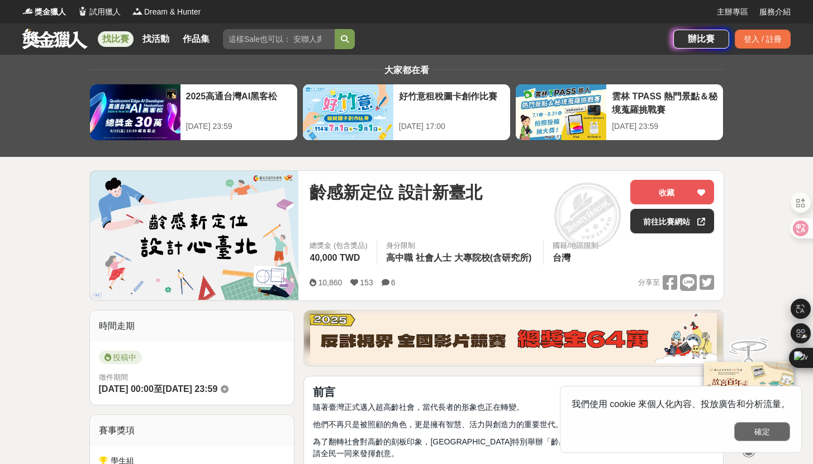
click at [758, 436] on button "確定" at bounding box center [762, 432] width 56 height 19
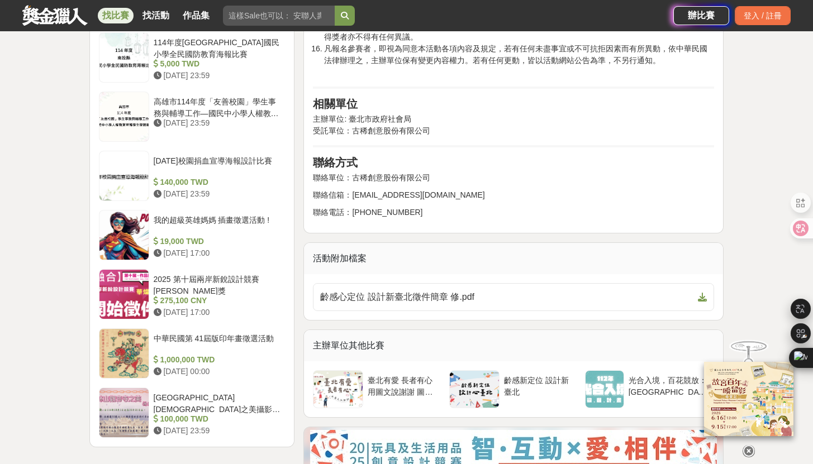
scroll to position [1635, 0]
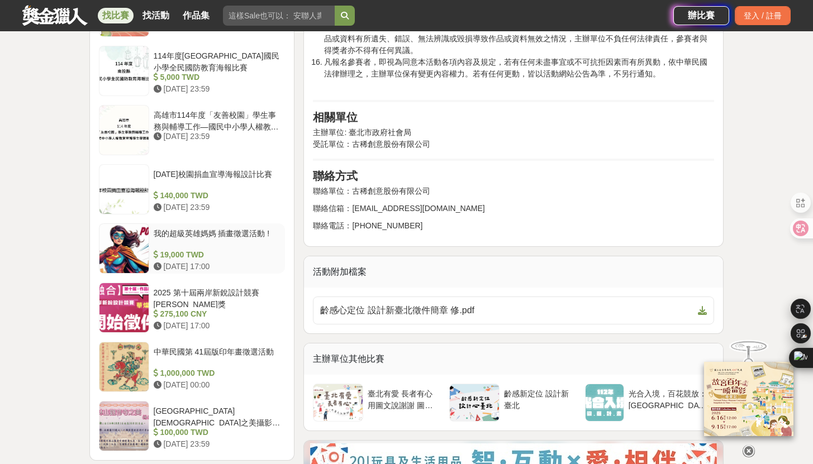
click at [136, 249] on div at bounding box center [123, 248] width 49 height 49
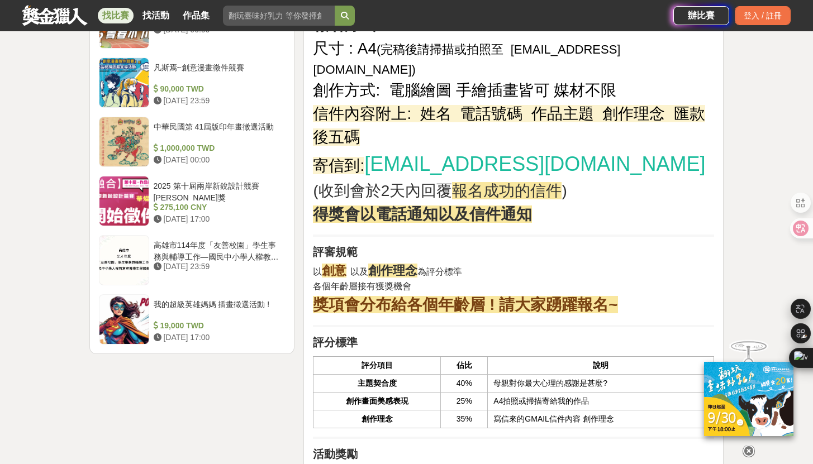
scroll to position [1193, 0]
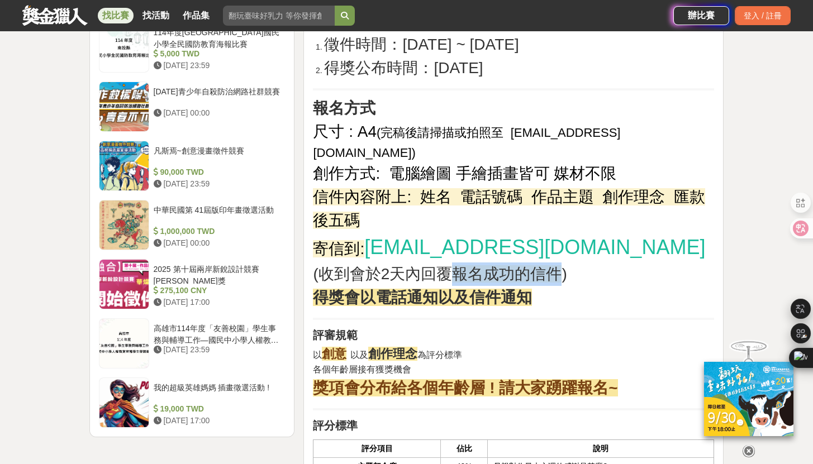
drag, startPoint x: 458, startPoint y: 259, endPoint x: 559, endPoint y: 249, distance: 101.2
click at [559, 266] on span "報名成功的信件" at bounding box center [507, 274] width 110 height 17
click at [606, 253] on p "尺寸 : A4 ( 完稿後請掃描或拍照至 [EMAIL_ADDRESS][DOMAIN_NAME] ) 創作方式: 電腦繪圖 手繪插畫皆可 媒材不限 信件內容…" at bounding box center [513, 214] width 401 height 189
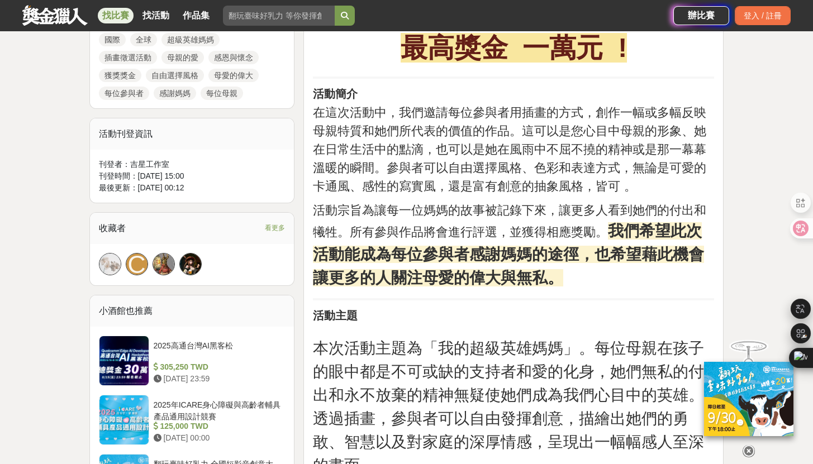
scroll to position [0, 0]
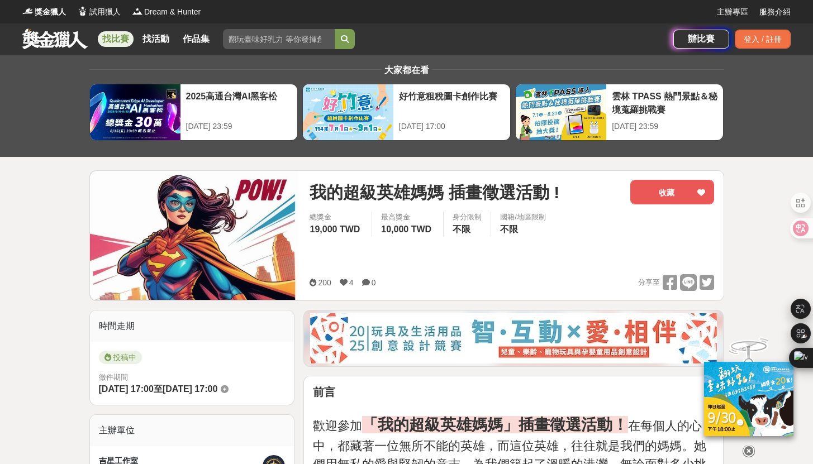
click at [72, 41] on link at bounding box center [55, 38] width 68 height 21
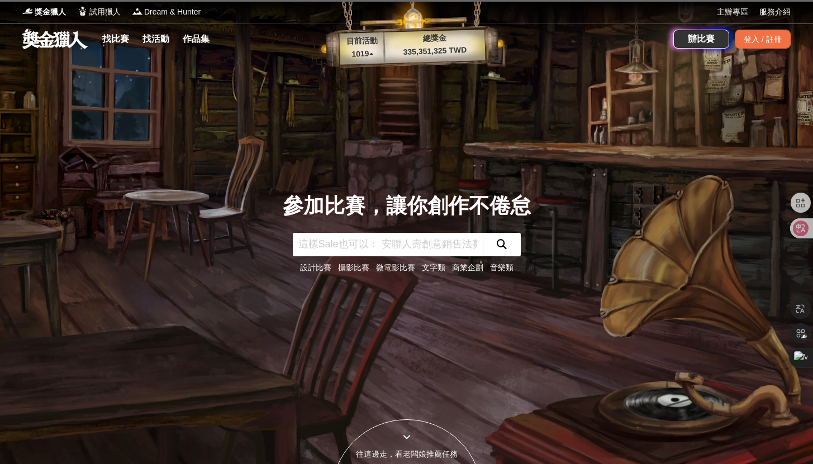
click at [428, 244] on input "text" at bounding box center [388, 244] width 190 height 23
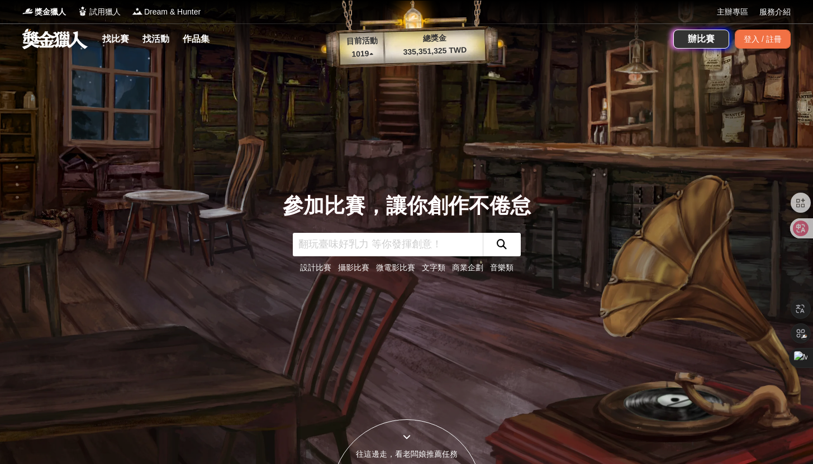
click at [316, 272] on link "設計比賽" at bounding box center [315, 267] width 31 height 9
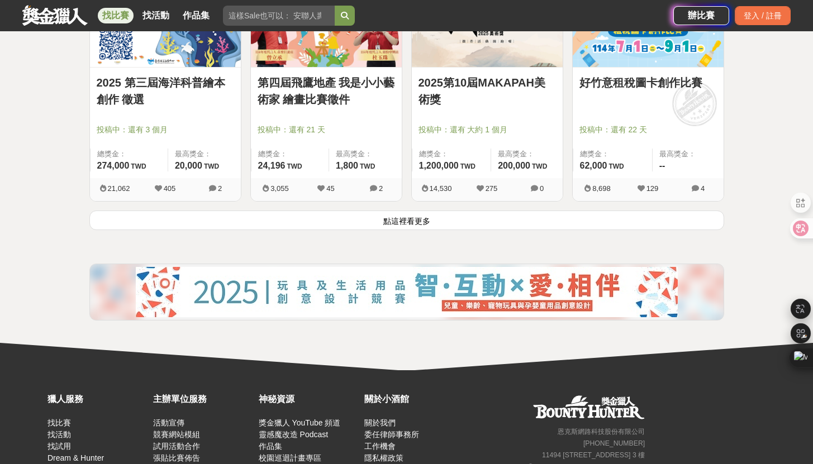
scroll to position [1466, 0]
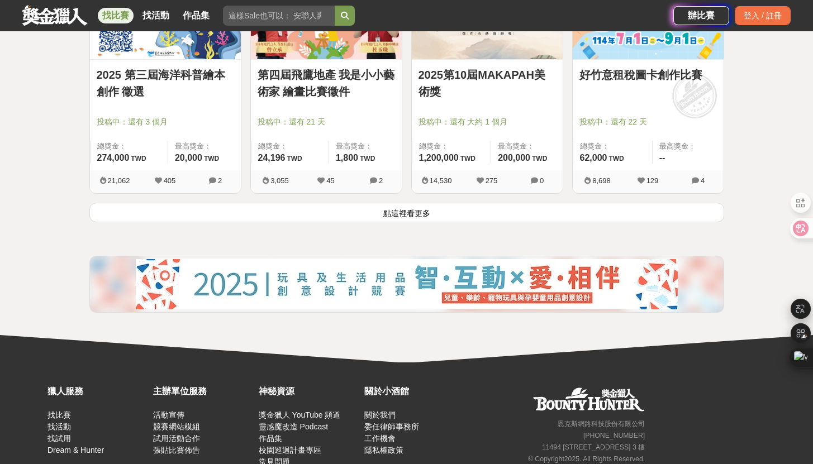
click at [501, 208] on button "點這裡看更多" at bounding box center [406, 213] width 635 height 20
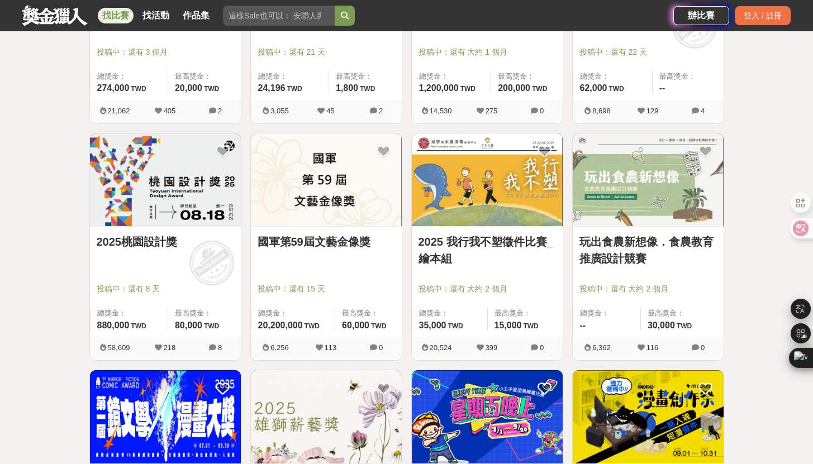
scroll to position [1540, 0]
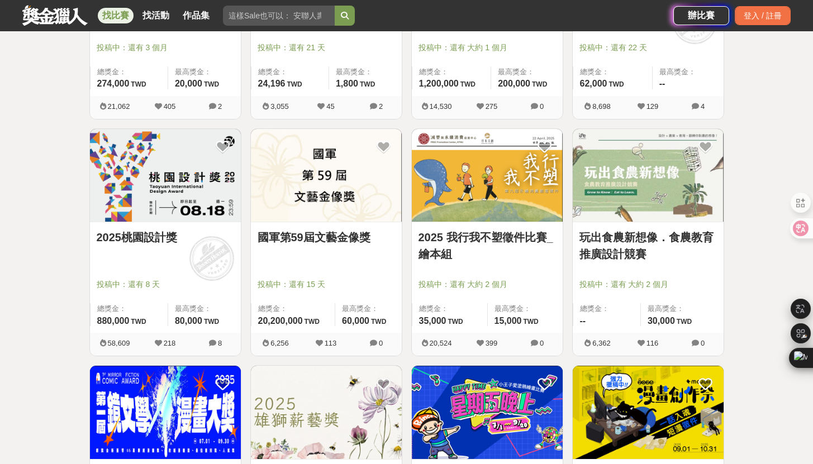
click at [368, 175] on img at bounding box center [326, 175] width 151 height 93
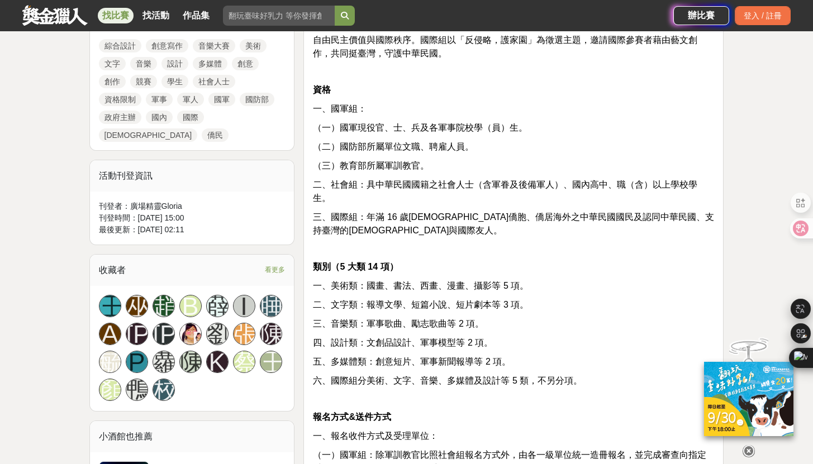
scroll to position [674, 0]
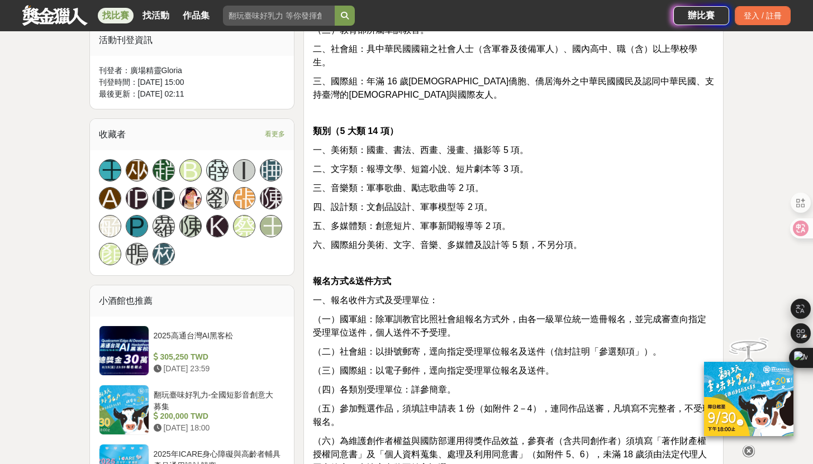
click at [442, 221] on span "五、多媒體類：創意短片、軍事新聞報導等 2 項。" at bounding box center [412, 226] width 198 height 10
drag, startPoint x: 416, startPoint y: 138, endPoint x: 524, endPoint y: 136, distance: 107.9
click at [523, 145] on span "一、美術類：國畫、書法、西畫、漫畫、攝影等 5 項。" at bounding box center [421, 150] width 216 height 10
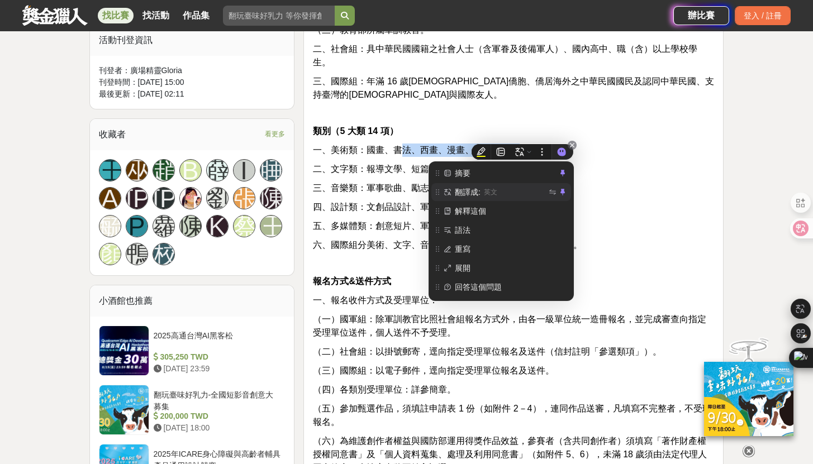
click at [528, 197] on span "英文" at bounding box center [515, 192] width 63 height 12
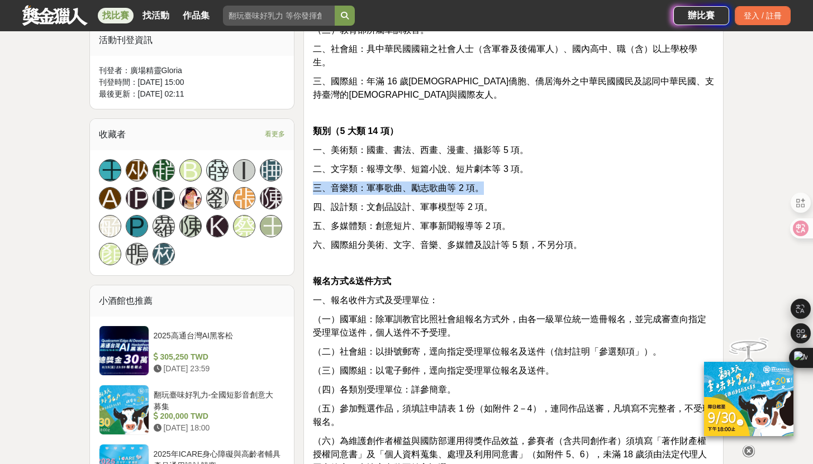
click at [596, 163] on p "二、文字類：報導文學、短篇小說、短片劇本等 3 項。" at bounding box center [513, 169] width 401 height 13
drag, startPoint x: 335, startPoint y: 181, endPoint x: 361, endPoint y: 179, distance: 26.3
click at [379, 183] on span "三、音樂類：軍事歌曲、勵志歌曲等 2 項。" at bounding box center [398, 188] width 171 height 10
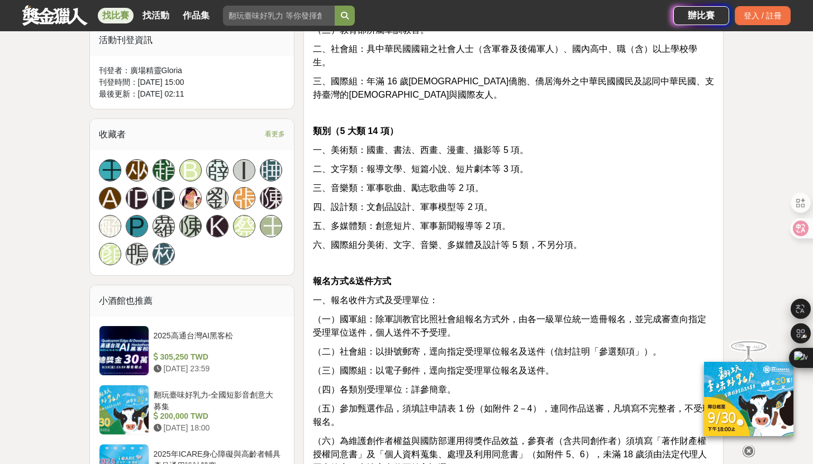
click at [485, 182] on p "三、音樂類：軍事歌曲、勵志歌曲等 2 項。" at bounding box center [513, 188] width 401 height 13
drag, startPoint x: 318, startPoint y: 196, endPoint x: 336, endPoint y: 197, distance: 18.5
click at [336, 202] on span "四、設計類：文創品設計、軍事模型等 2 項。" at bounding box center [403, 207] width 180 height 10
drag, startPoint x: 380, startPoint y: 188, endPoint x: 476, endPoint y: 195, distance: 95.8
click at [476, 202] on span "四、設計類：文創品設計、軍事模型等 2 項。" at bounding box center [403, 207] width 180 height 10
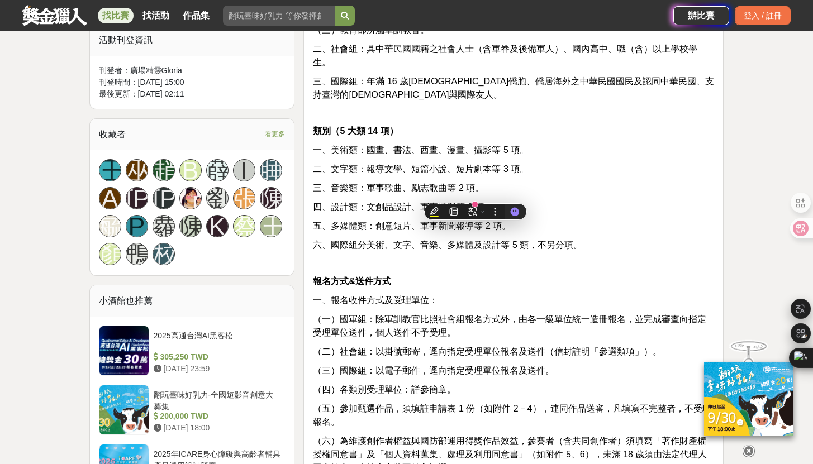
click at [635, 201] on p "四、設計類：文創品設計、軍事模型等 2 項。" at bounding box center [513, 207] width 401 height 13
click at [320, 221] on span "五、多媒體類：創意短片、軍事新聞報導等 2 項。" at bounding box center [412, 226] width 198 height 10
drag, startPoint x: 328, startPoint y: 212, endPoint x: 339, endPoint y: 214, distance: 10.8
click at [339, 221] on span "五、多媒體類：創意短片、軍事新聞報導等 2 項。" at bounding box center [412, 226] width 198 height 10
drag, startPoint x: 339, startPoint y: 214, endPoint x: 369, endPoint y: 206, distance: 31.2
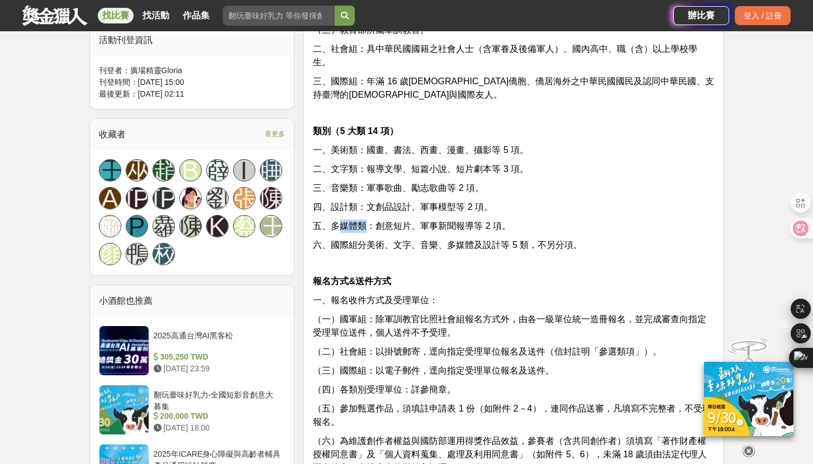
click at [368, 220] on p "五、多媒體類：創意短片、軍事新聞報導等 2 項。" at bounding box center [513, 226] width 401 height 13
drag, startPoint x: 372, startPoint y: 214, endPoint x: 468, endPoint y: 219, distance: 96.3
click at [468, 220] on p "五、多媒體類：創意短片、軍事新聞報導等 2 項。" at bounding box center [513, 226] width 401 height 13
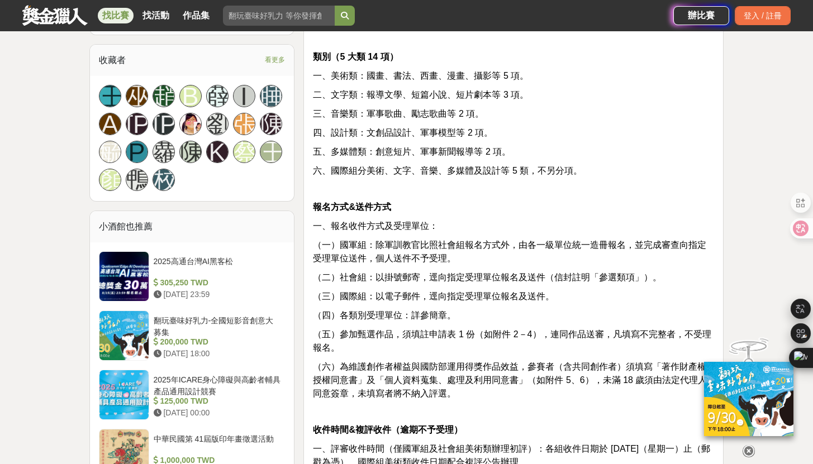
scroll to position [749, 0]
drag, startPoint x: 339, startPoint y: 231, endPoint x: 367, endPoint y: 228, distance: 28.1
click at [367, 240] on span "（一）國軍組：除軍訓教官比照社會組報名方式外，由各一級單位統一造冊報名，並完成審查向指定受理單位送件，個人送件不予受理。" at bounding box center [510, 251] width 394 height 23
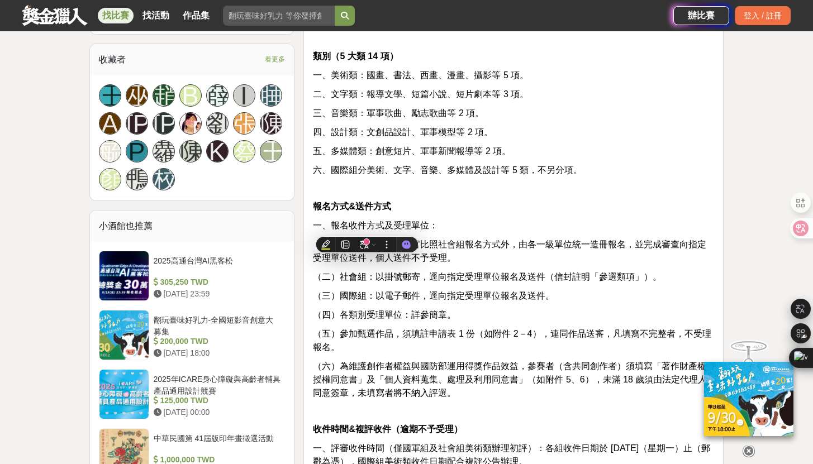
click at [372, 240] on span "（一）國軍組：除軍訓教官比照社會組報名方式外，由各一級單位統一造冊報名，並完成審查向指定受理單位送件，個人送件不予受理。" at bounding box center [510, 251] width 394 height 23
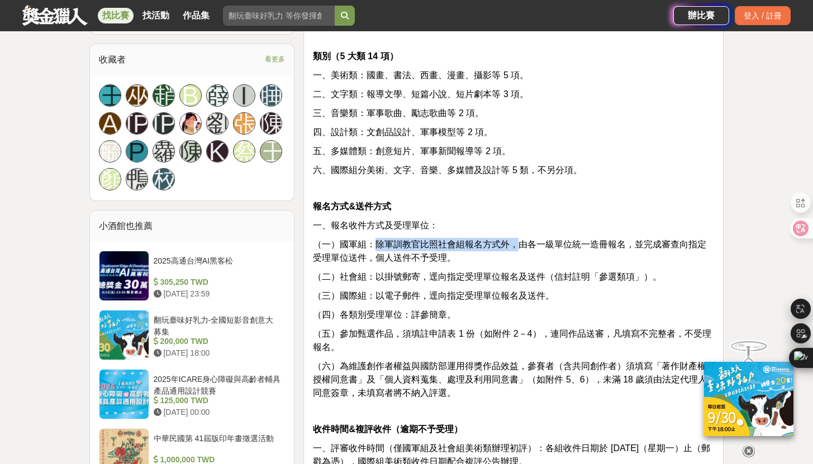
drag, startPoint x: 377, startPoint y: 229, endPoint x: 515, endPoint y: 226, distance: 138.1
click at [515, 240] on span "（一）國軍組：除軍訓教官比照社會組報名方式外，由各一級單位統一造冊報名，並完成審查向指定受理單位送件，個人送件不予受理。" at bounding box center [510, 251] width 394 height 23
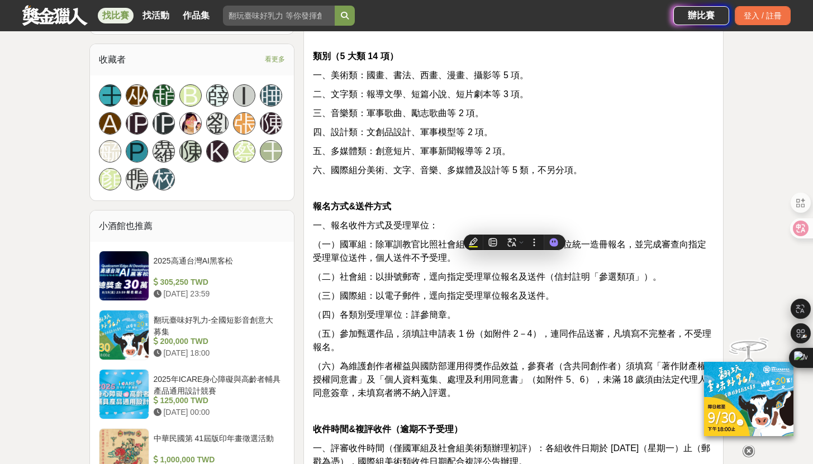
click at [539, 222] on div "主題 一、國軍組及社會組（創作者可自選主題創作）： （一）放心，有我在：不論是天然災害，或是中共灰色地帶襲擾及針對性軍事作為，國軍官兵始終站在守護國家第一線，…" at bounding box center [513, 415] width 401 height 1562
drag, startPoint x: 519, startPoint y: 232, endPoint x: 627, endPoint y: 227, distance: 108.0
click at [627, 240] on span "（一）國軍組：除軍訓教官比照社會組報名方式外，由各一級單位統一造冊報名，並完成審查向指定受理單位送件，個人送件不予受理。" at bounding box center [510, 251] width 394 height 23
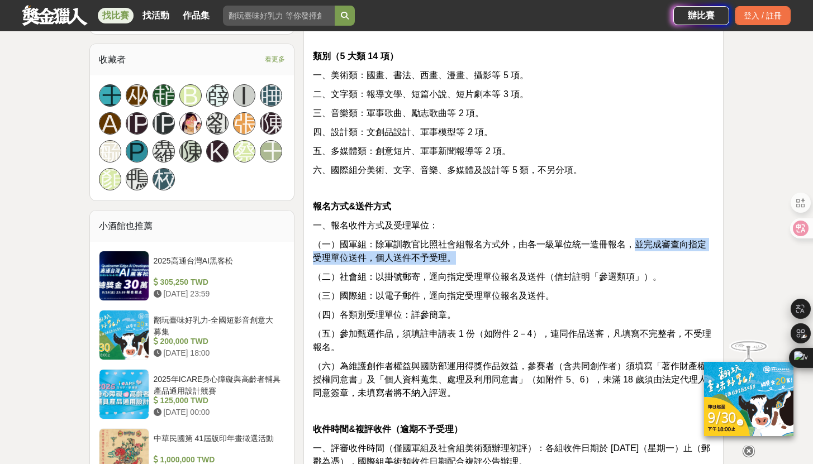
drag, startPoint x: 636, startPoint y: 228, endPoint x: 702, endPoint y: 240, distance: 67.6
click at [702, 240] on p "（一）國軍組：除軍訓教官比照社會組報名方式外，由各一級單位統一造冊報名，並完成審查向指定受理單位送件，個人送件不予受理。" at bounding box center [513, 251] width 401 height 27
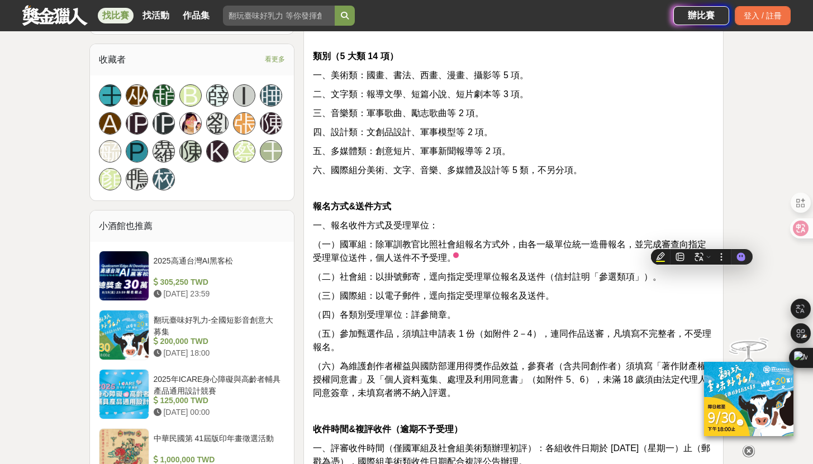
click at [538, 292] on div "主題 一、國軍組及社會組（創作者可自選主題創作）： （一）放心，有我在：不論是天然災害，或是中共灰色地帶襲擾及針對性軍事作為，國軍官兵始終站在守護國家第一線，…" at bounding box center [513, 415] width 401 height 1562
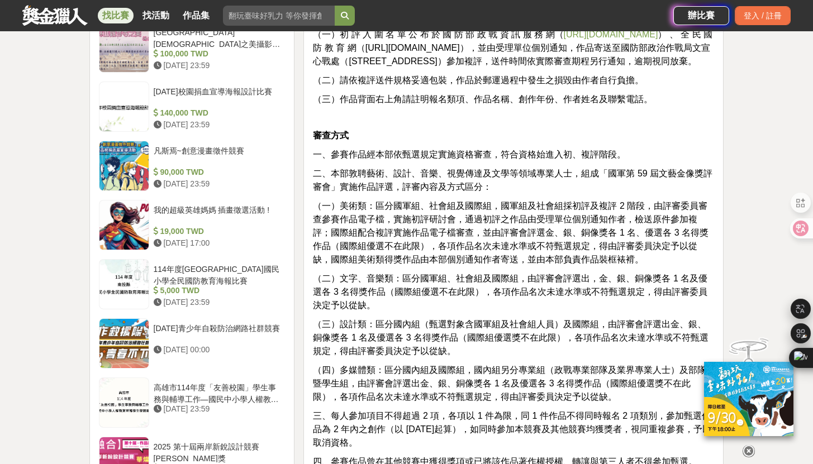
scroll to position [1205, 0]
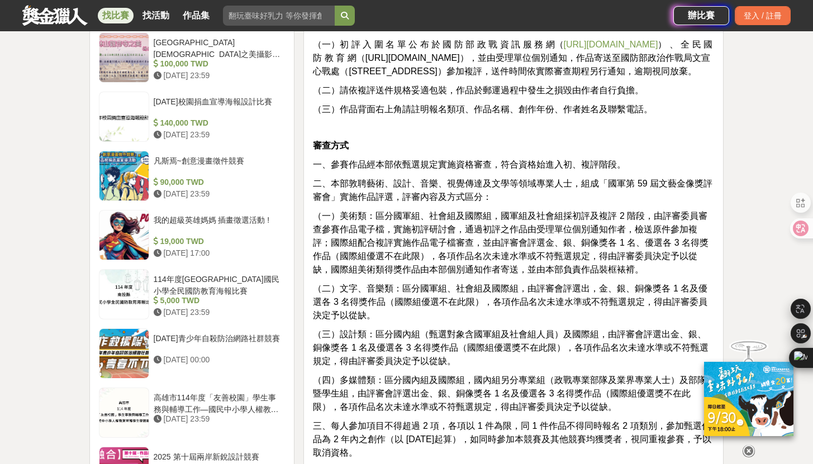
click at [753, 446] on icon at bounding box center [749, 451] width 12 height 12
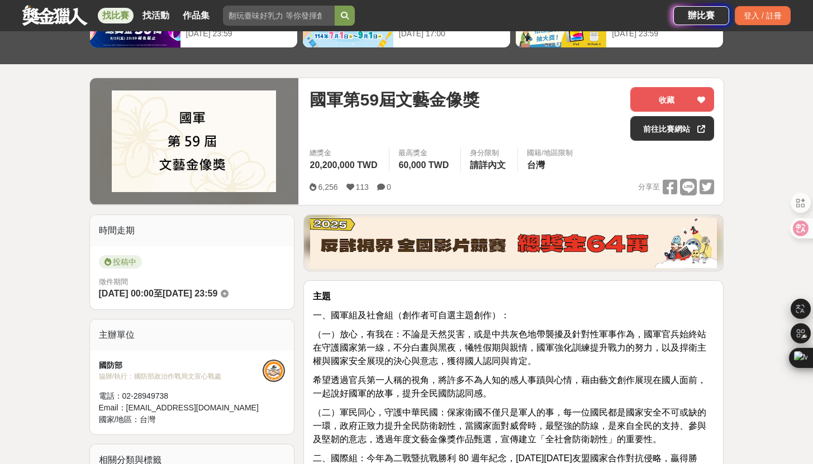
scroll to position [27, 0]
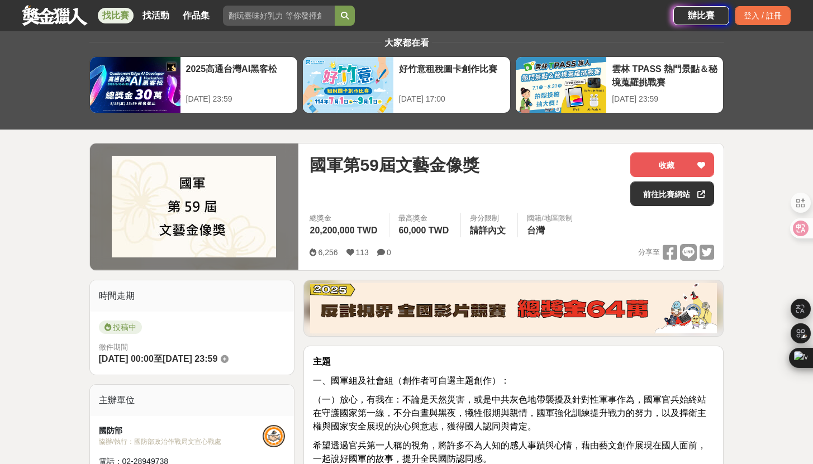
click at [312, 163] on span "國軍第59屆文藝金像獎" at bounding box center [394, 165] width 169 height 25
drag, startPoint x: 394, startPoint y: 165, endPoint x: 482, endPoint y: 160, distance: 87.9
click at [482, 160] on div "國軍第59屆文藝金像獎" at bounding box center [466, 165] width 312 height 25
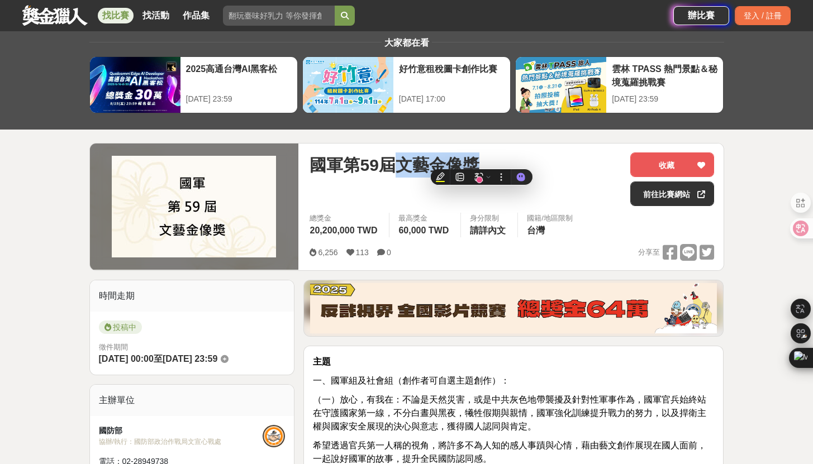
copy span "文藝金像獎"
